Goal: Navigation & Orientation: Find specific page/section

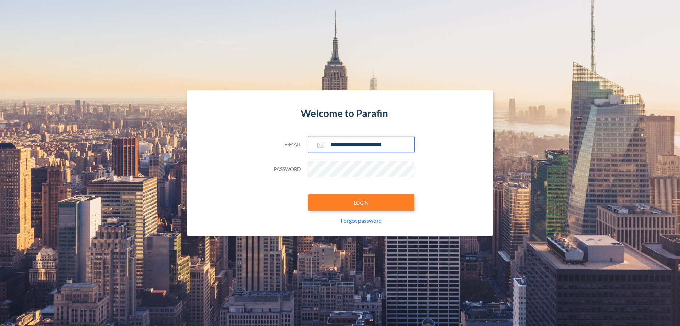
type input "**********"
click at [361, 202] on button "LOGIN" at bounding box center [361, 202] width 106 height 16
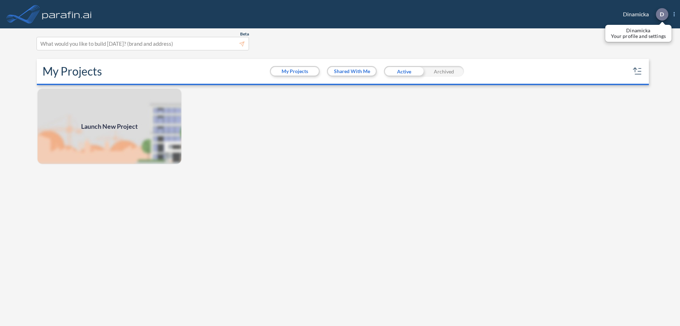
click at [662, 14] on p "D" at bounding box center [662, 14] width 4 height 6
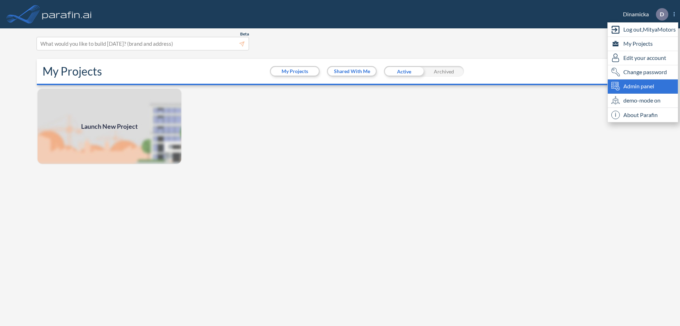
click at [643, 86] on span "Admin panel" at bounding box center [639, 86] width 31 height 9
